Goal: Browse casually: Explore the website without a specific task or goal

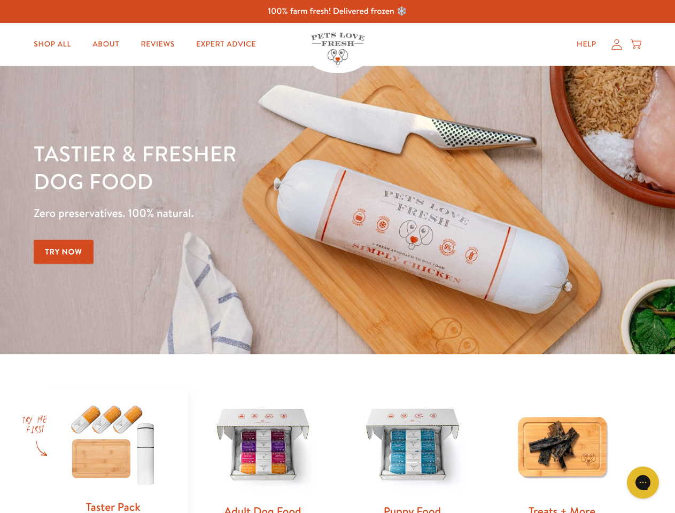
click at [337, 257] on div "Tastier & fresher dog food Zero preservatives. 100% natural. Try Now" at bounding box center [236, 210] width 405 height 141
click at [643, 483] on icon "Gorgias live chat" at bounding box center [643, 482] width 10 height 10
